Goal: Task Accomplishment & Management: Use online tool/utility

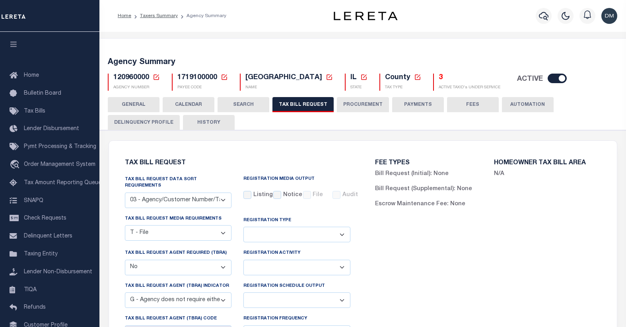
select select "27"
select select "22"
select select "false"
select select "15"
select select
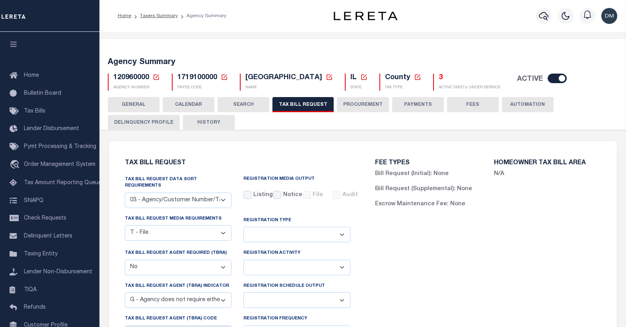
select select "1"
drag, startPoint x: 0, startPoint y: 0, endPoint x: 157, endPoint y: 77, distance: 175.3
click at [153, 76] on icon at bounding box center [156, 77] width 7 height 7
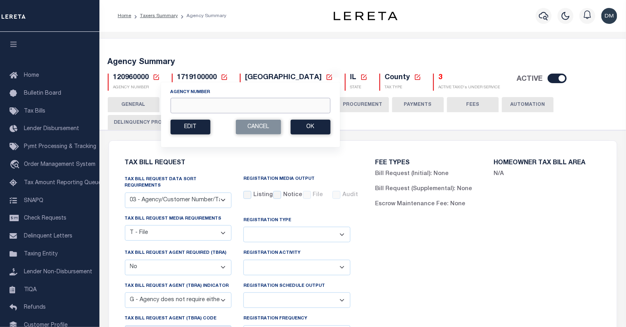
click at [194, 109] on input "Agency Number" at bounding box center [250, 106] width 160 height 16
type input "160590000"
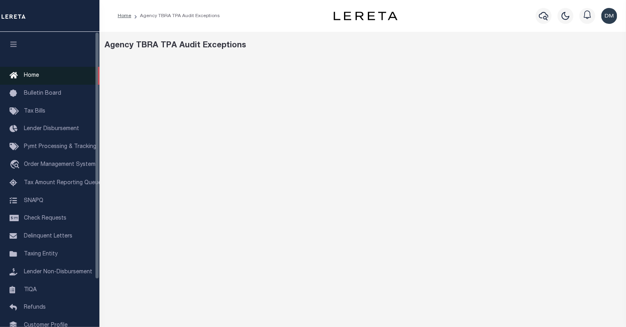
click at [27, 74] on span "Home" at bounding box center [31, 76] width 15 height 6
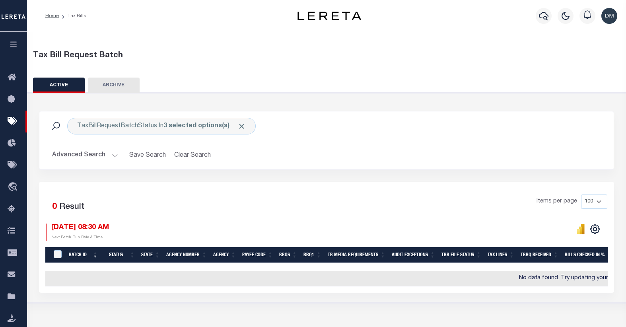
select select
click at [97, 155] on button "Advanced Search" at bounding box center [85, 156] width 66 height 16
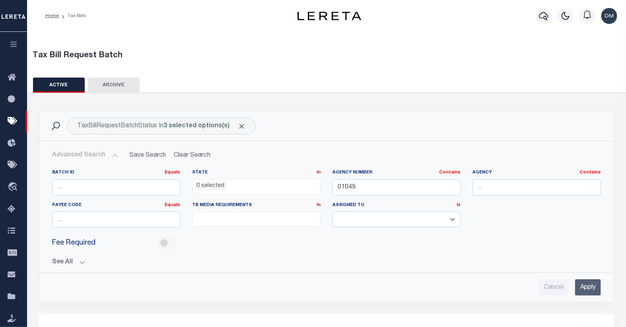
click at [586, 288] on input "Apply" at bounding box center [588, 287] width 26 height 16
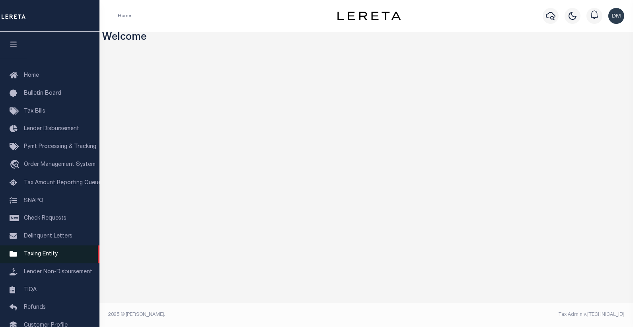
click at [37, 255] on span "Taxing Entity" at bounding box center [41, 254] width 34 height 6
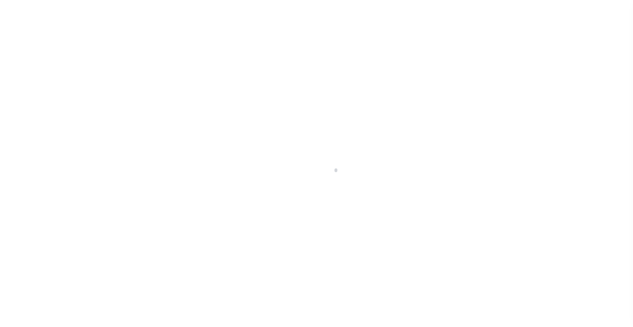
scroll to position [50, 0]
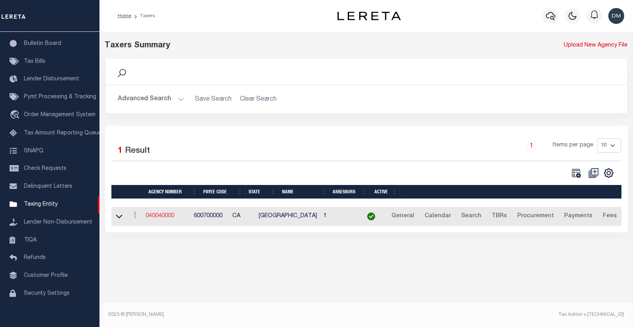
click at [164, 217] on link "040040000" at bounding box center [160, 216] width 29 height 6
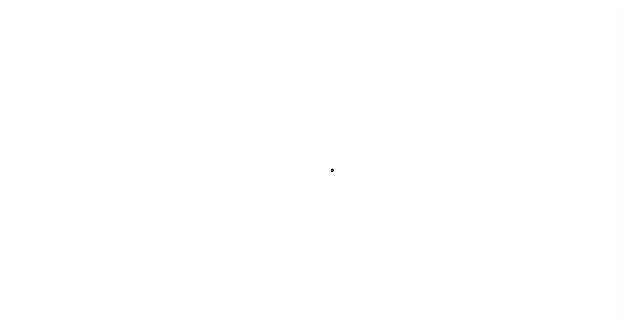
select select
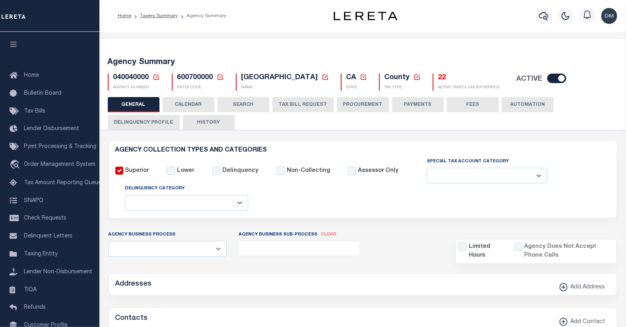
checkbox input "false"
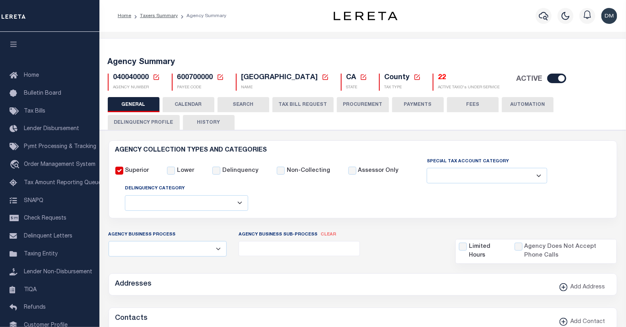
type input "600700000"
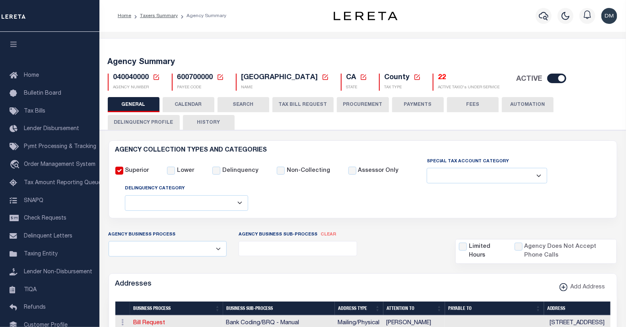
click at [154, 77] on icon at bounding box center [156, 77] width 7 height 7
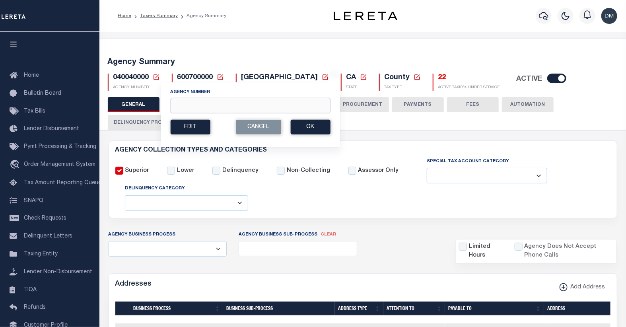
click at [192, 106] on input "Agency Number" at bounding box center [250, 106] width 160 height 16
type input "160590000"
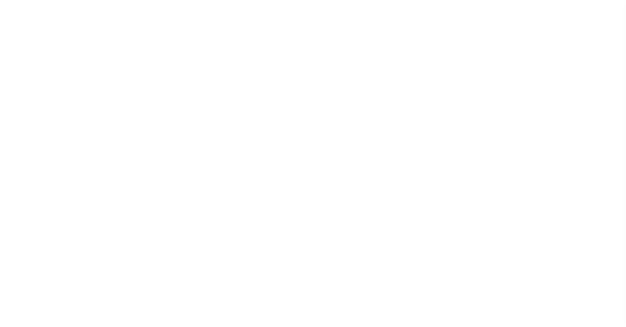
select select
checkbox input "false"
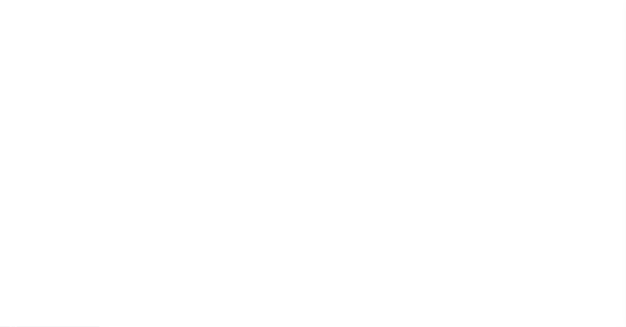
checkbox input "false"
type input "2111700000"
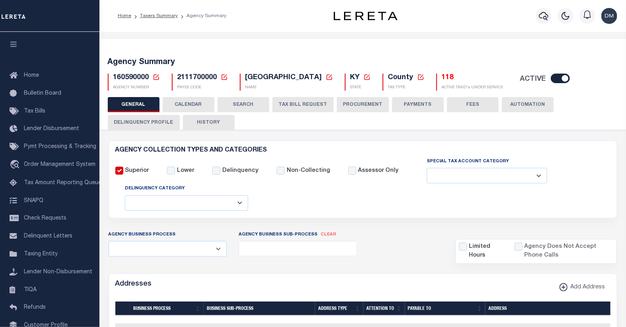
click at [442, 78] on h5 "118" at bounding box center [473, 78] width 62 height 9
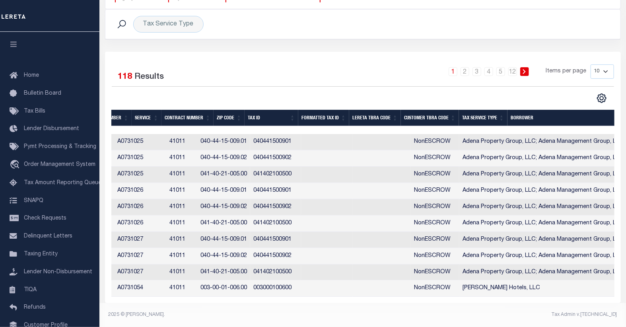
click at [472, 111] on th "Tax Service Type" at bounding box center [483, 118] width 49 height 16
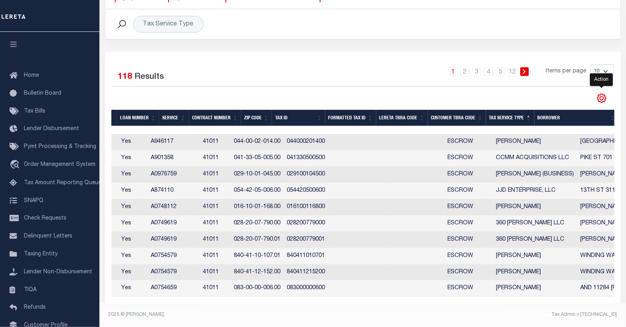
click at [598, 93] on icon "" at bounding box center [601, 98] width 10 height 10
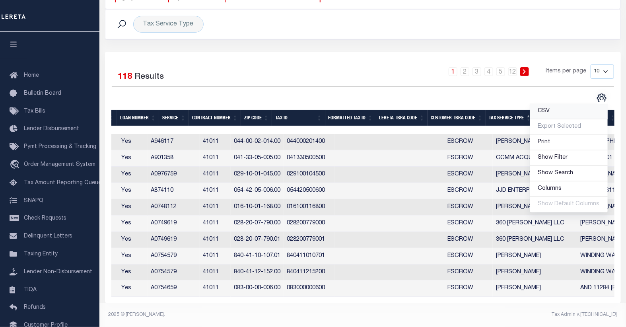
click at [544, 108] on span "CSV" at bounding box center [544, 111] width 12 height 6
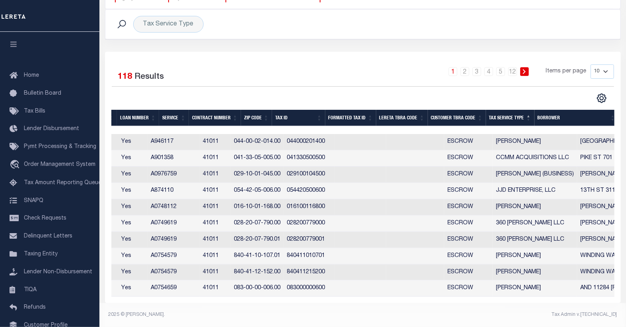
click at [376, 22] on div "Tax Service Type Search" at bounding box center [363, 24] width 502 height 17
